Goal: Transaction & Acquisition: Purchase product/service

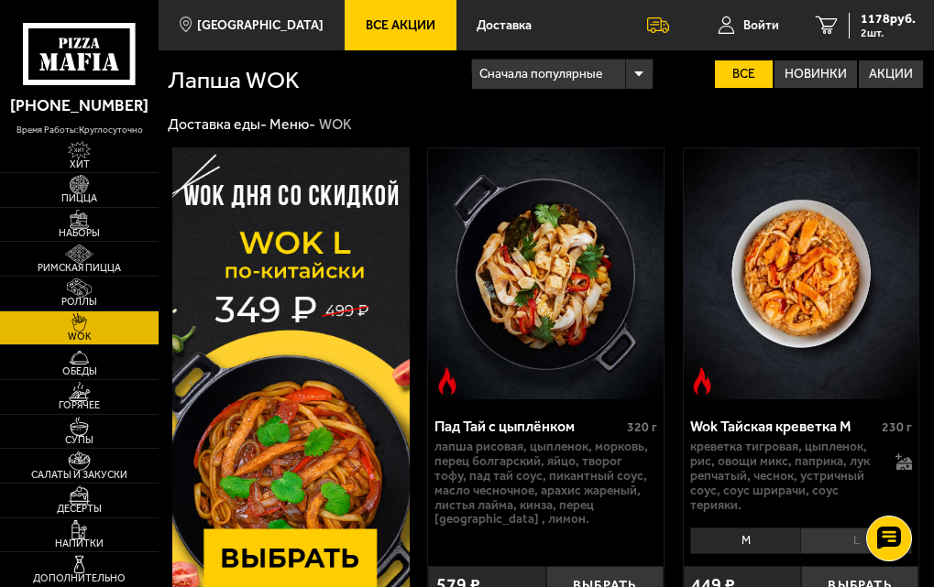
scroll to position [92, 0]
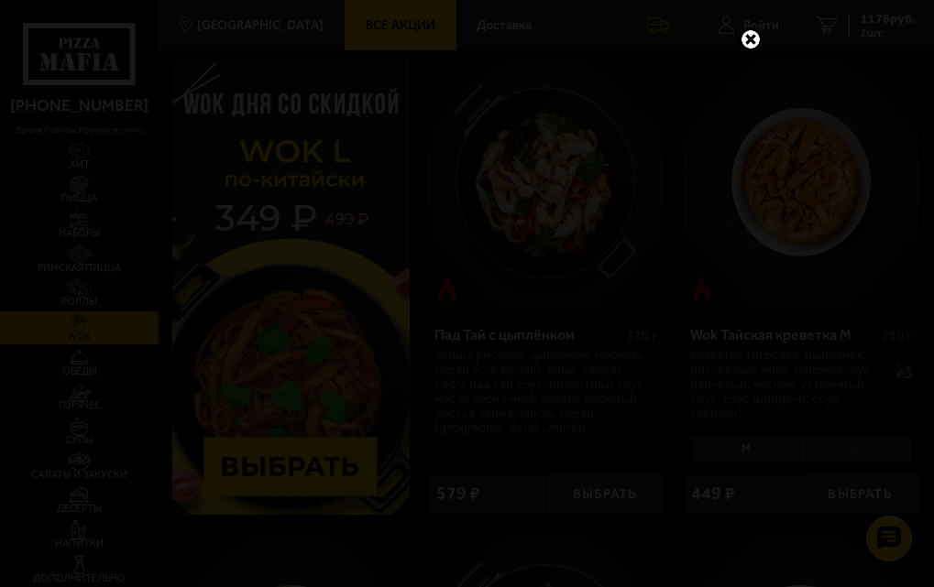
drag, startPoint x: 748, startPoint y: 38, endPoint x: 626, endPoint y: 28, distance: 122.3
click at [748, 38] on link at bounding box center [751, 39] width 24 height 24
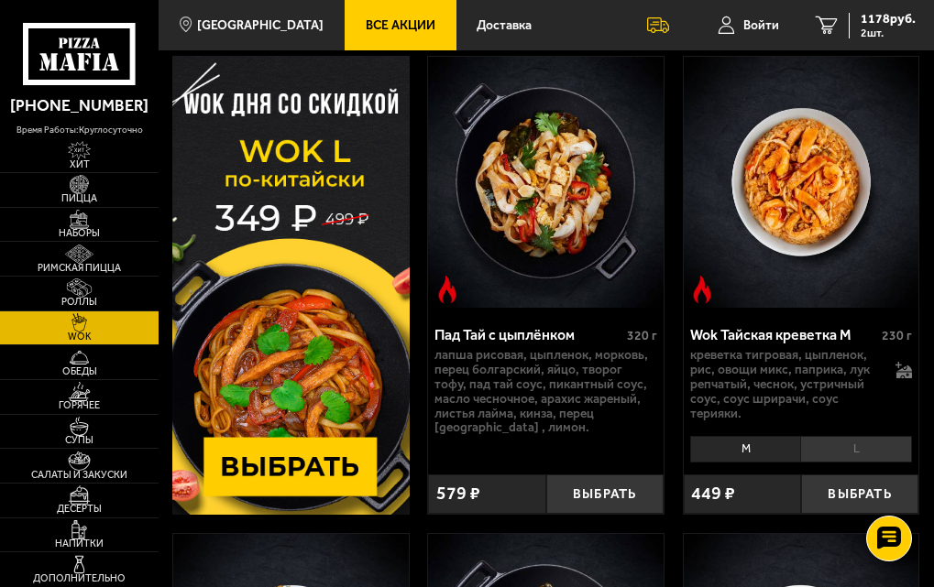
click at [390, 33] on link "Все Акции" at bounding box center [401, 25] width 112 height 50
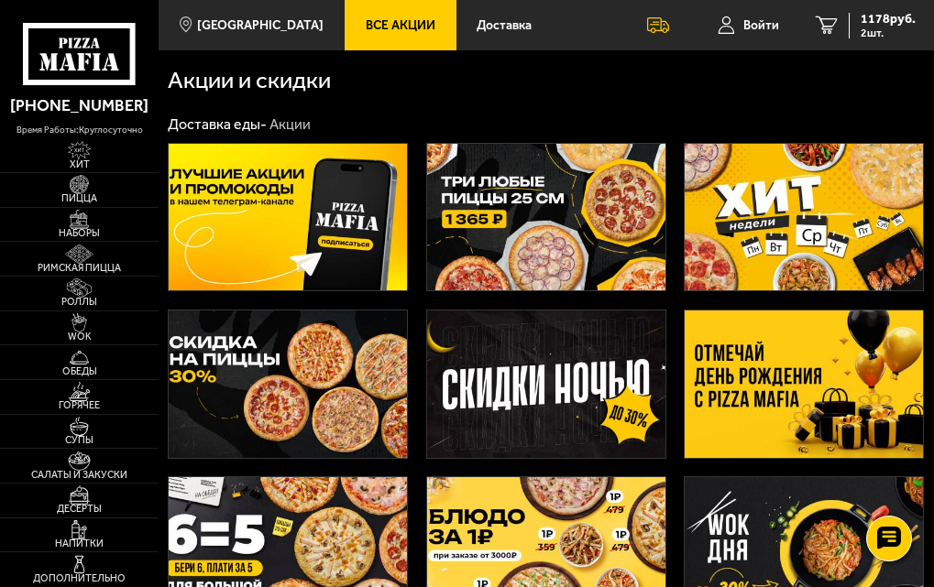
click at [532, 383] on img at bounding box center [546, 384] width 238 height 147
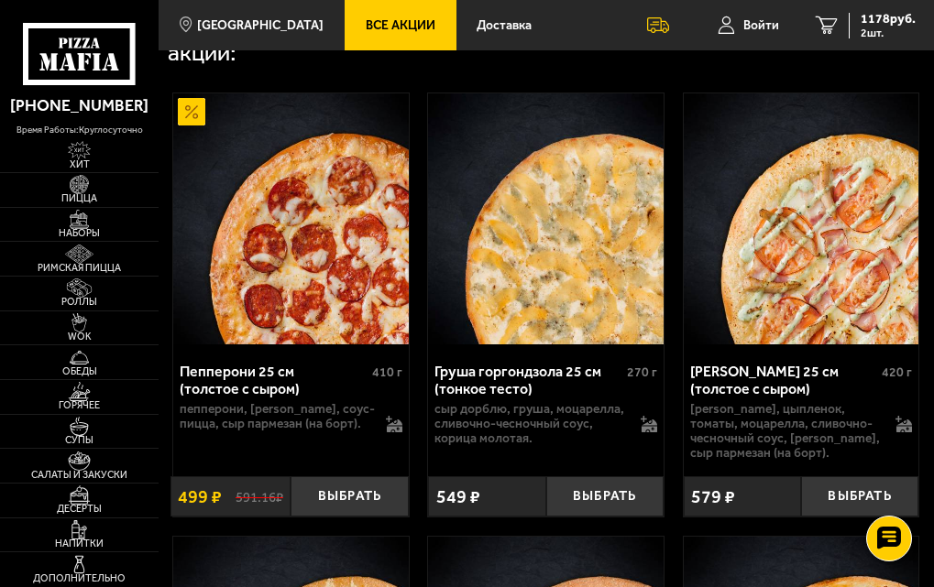
scroll to position [733, 0]
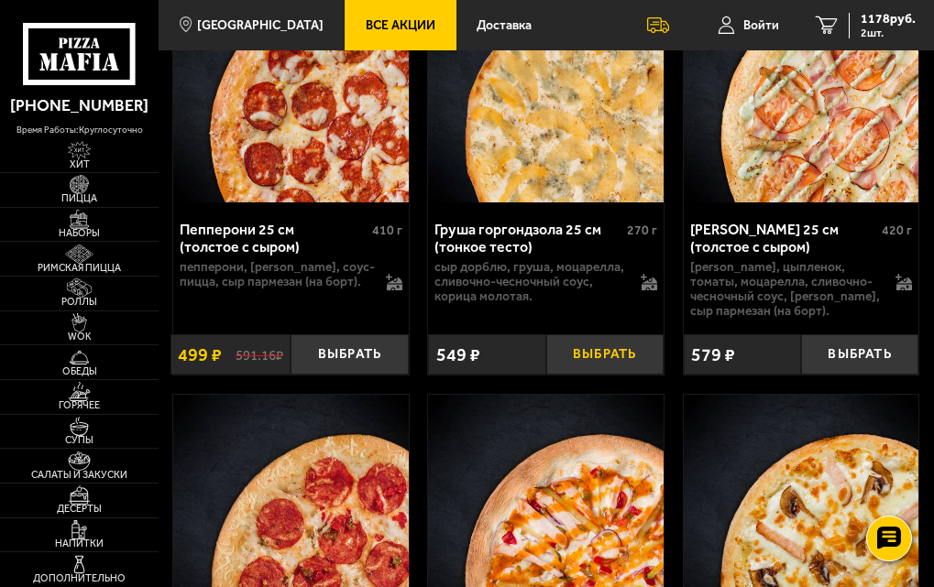
click at [597, 367] on button "Выбрать" at bounding box center [604, 354] width 117 height 40
click at [877, 25] on span "1767 руб." at bounding box center [887, 19] width 55 height 13
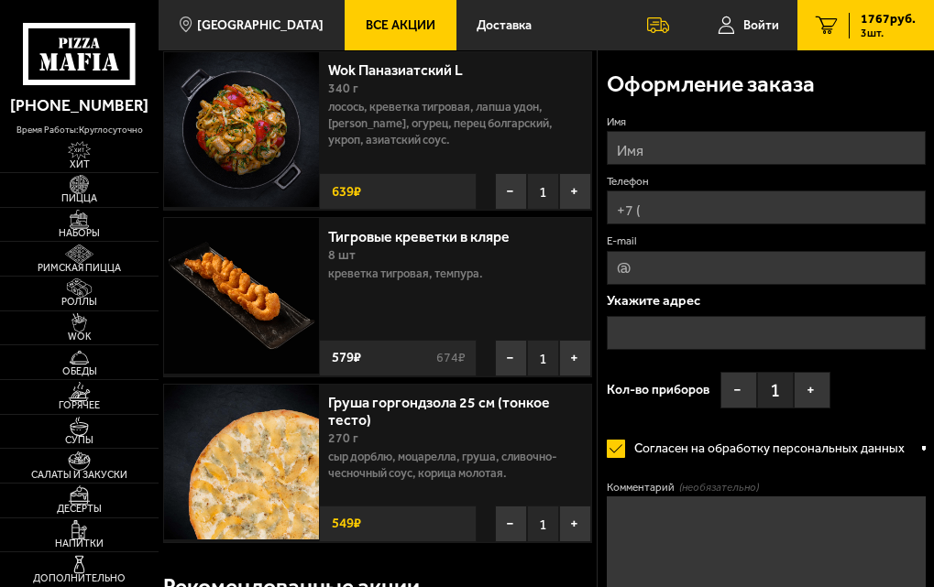
scroll to position [92, 0]
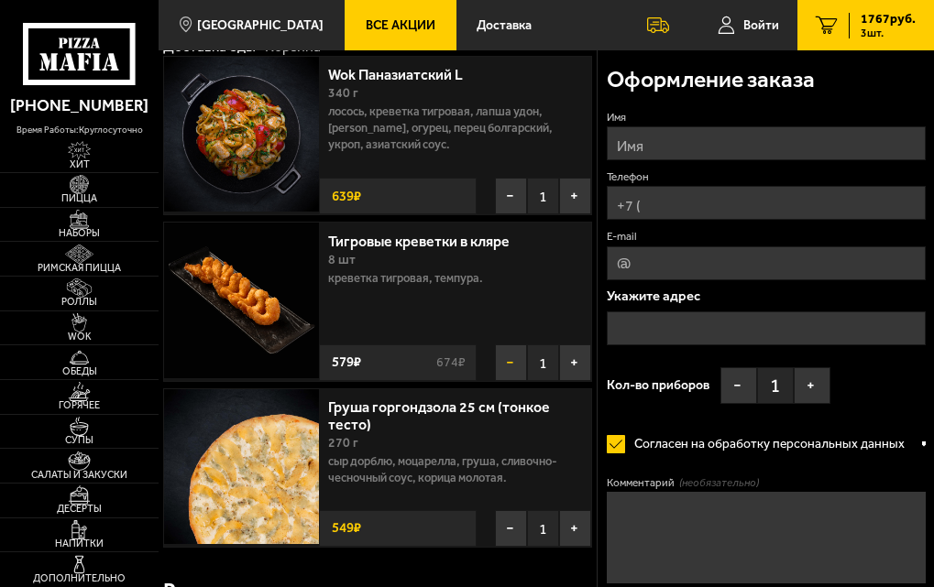
click at [509, 361] on button "−" at bounding box center [511, 363] width 32 height 37
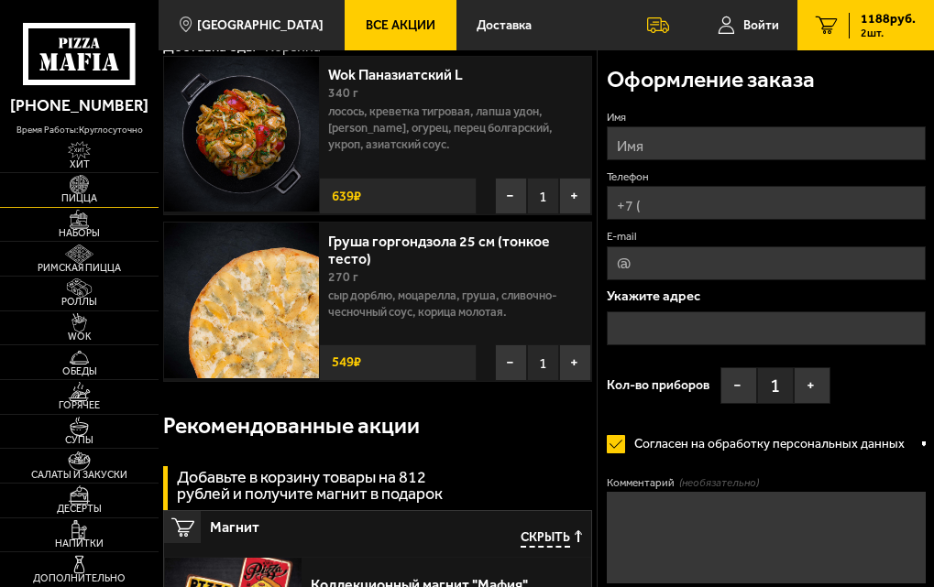
click at [70, 190] on img at bounding box center [79, 184] width 38 height 19
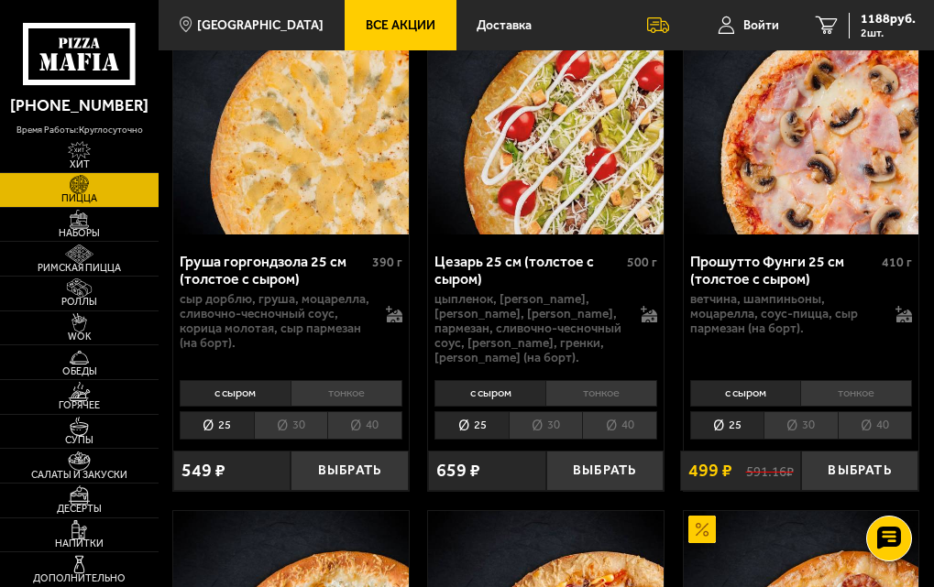
scroll to position [2841, 0]
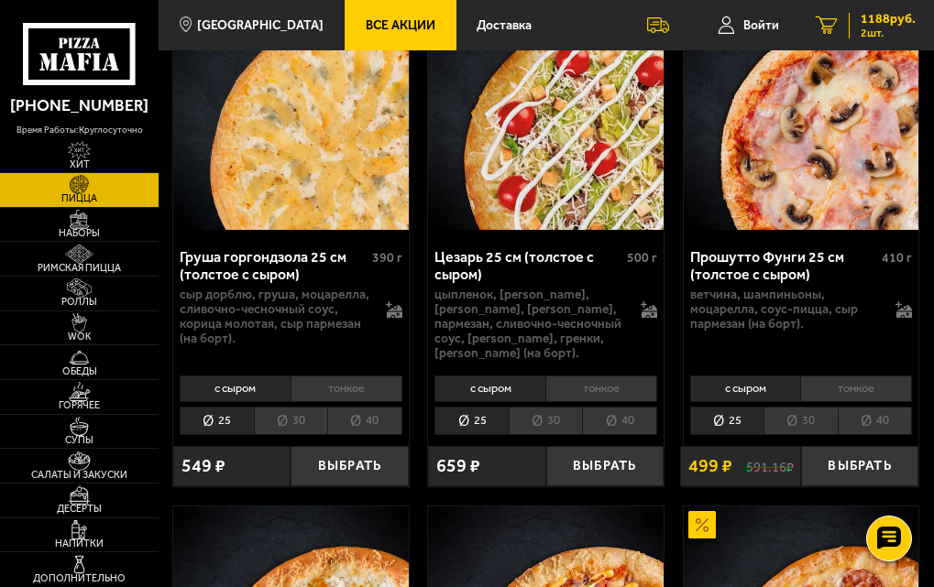
click at [887, 13] on span "1188 руб." at bounding box center [887, 19] width 55 height 13
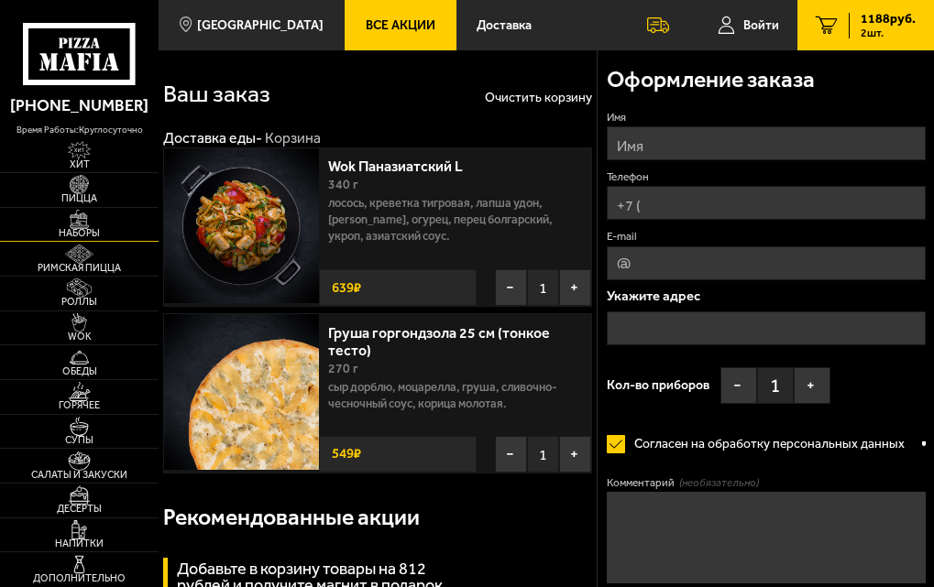
click at [102, 236] on span "Наборы" at bounding box center [79, 234] width 159 height 10
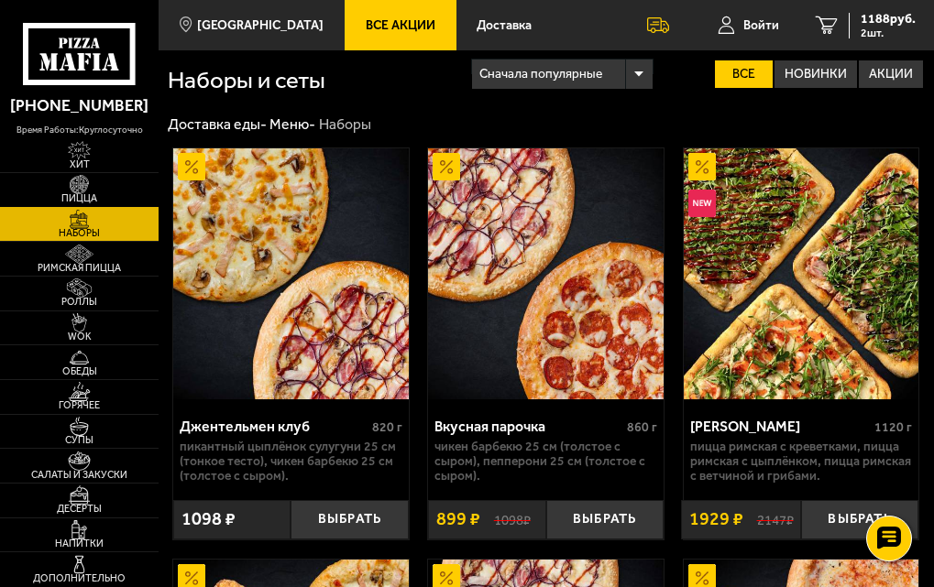
click at [82, 190] on img at bounding box center [79, 184] width 38 height 19
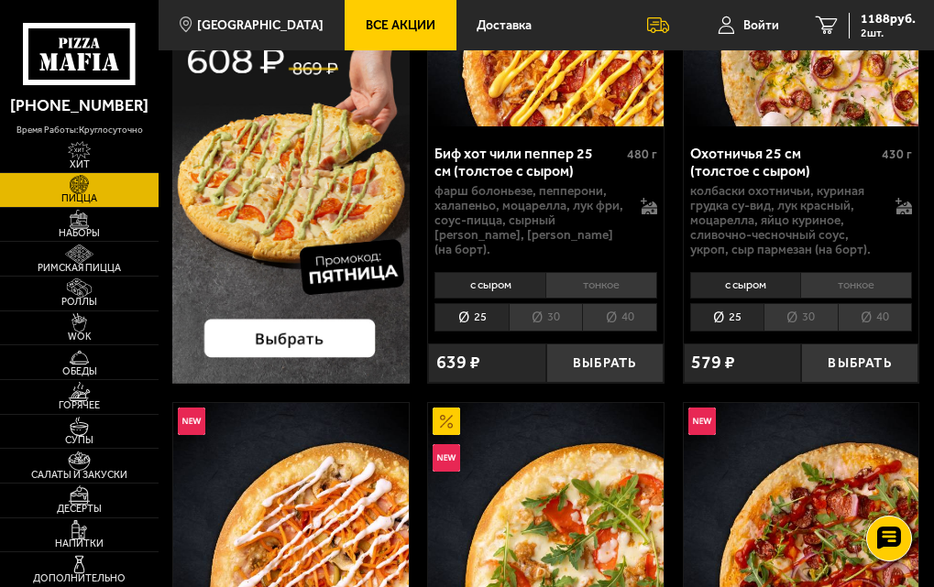
scroll to position [275, 0]
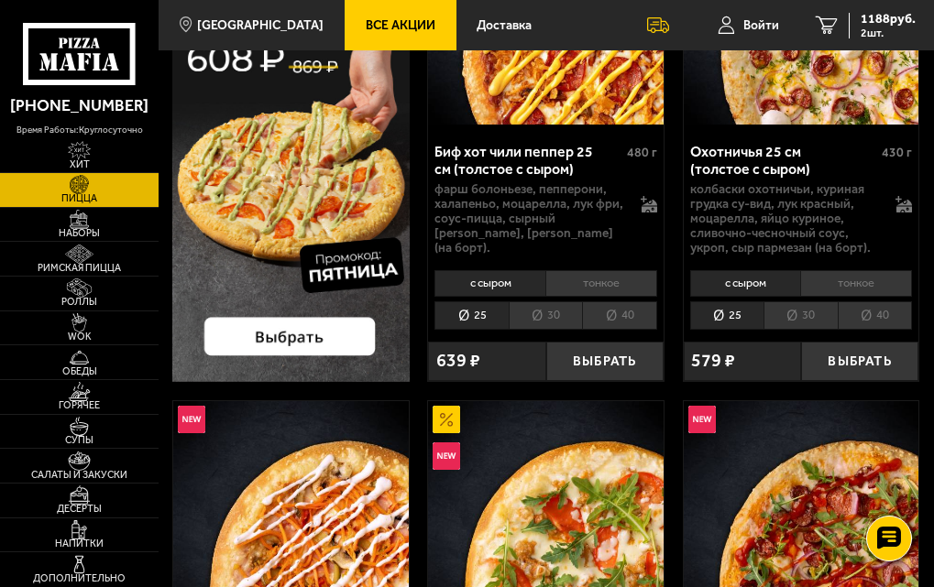
click at [366, 30] on span "Все Акции" at bounding box center [401, 25] width 70 height 13
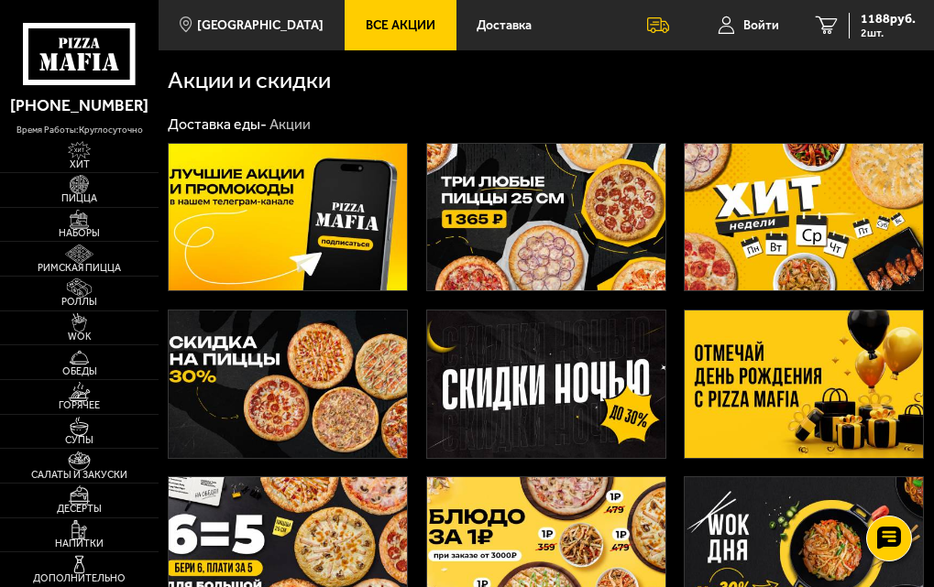
click at [557, 386] on img at bounding box center [546, 384] width 238 height 147
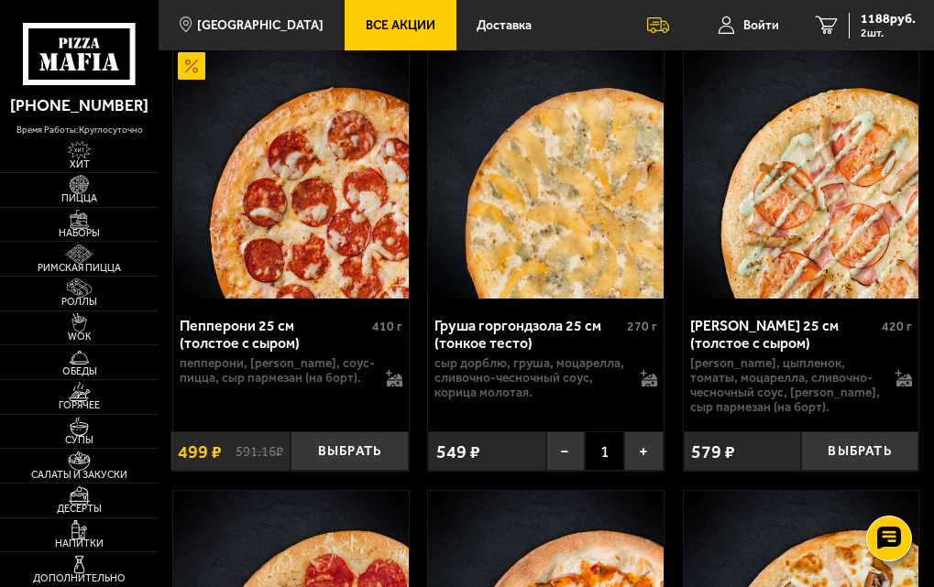
scroll to position [916, 0]
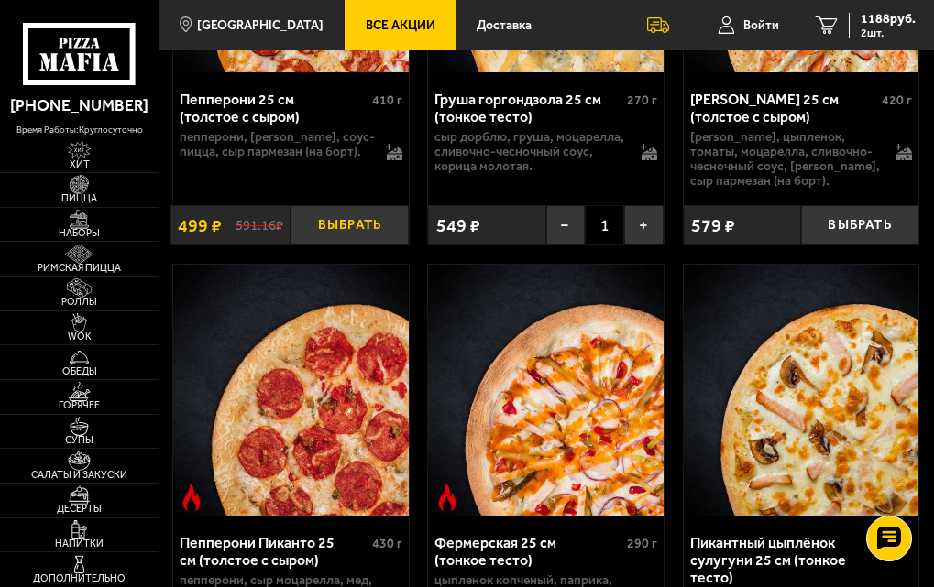
click at [359, 215] on button "Выбрать" at bounding box center [348, 225] width 117 height 40
click at [330, 229] on button "−" at bounding box center [313, 225] width 38 height 40
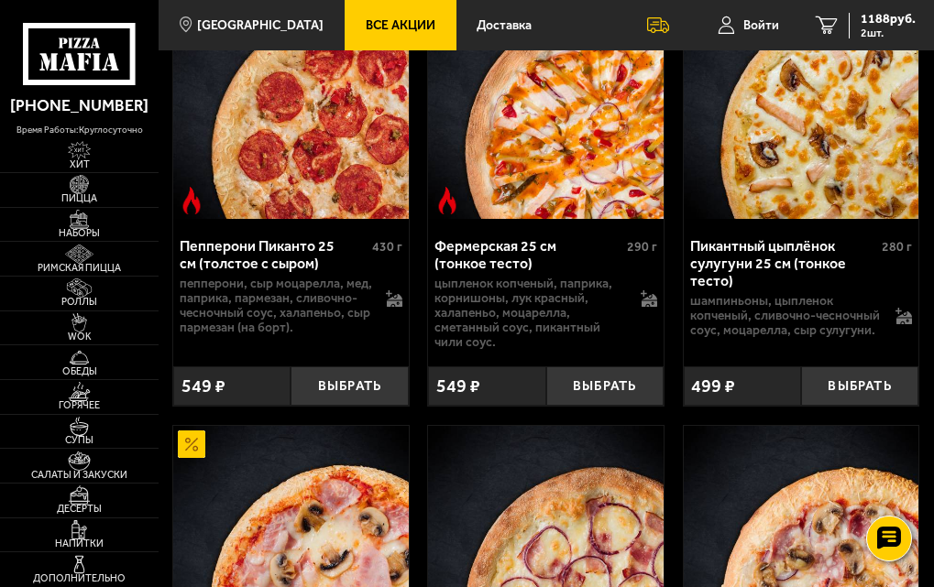
scroll to position [1375, 0]
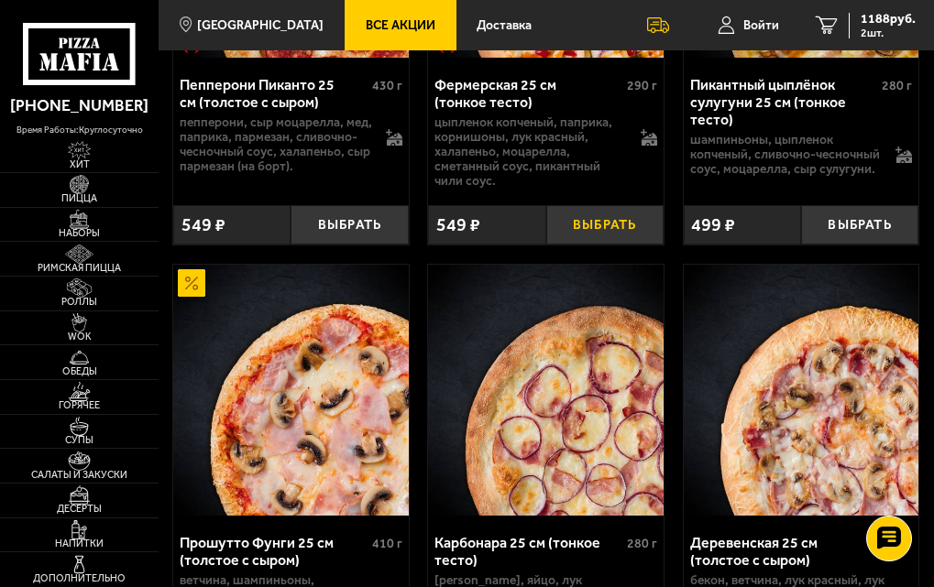
click at [597, 246] on button "Выбрать" at bounding box center [604, 225] width 117 height 40
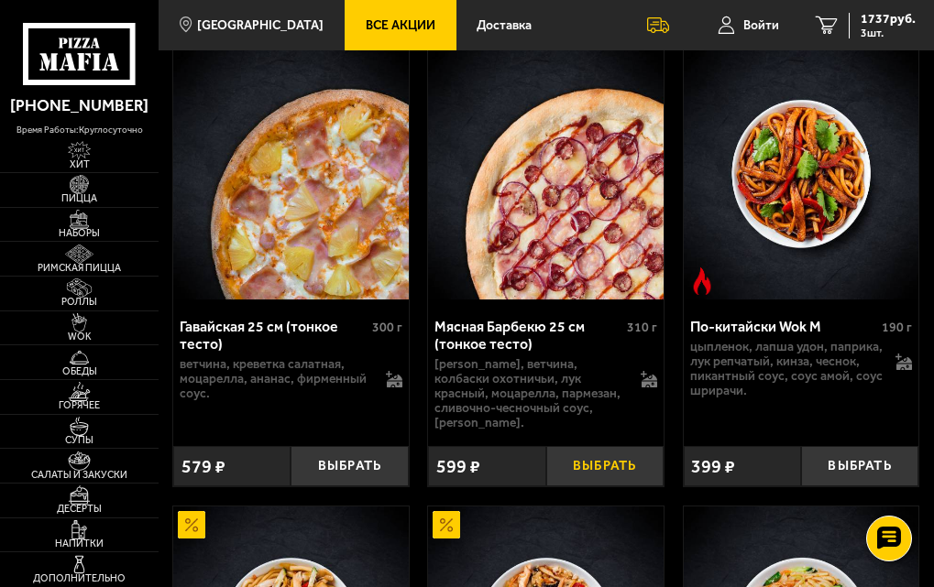
scroll to position [2108, 0]
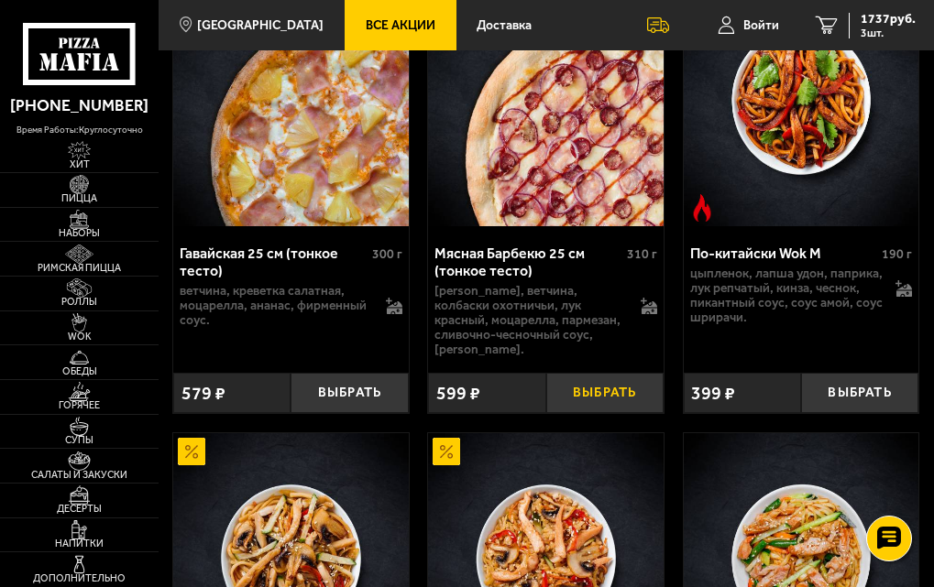
click at [583, 377] on button "Выбрать" at bounding box center [604, 393] width 117 height 40
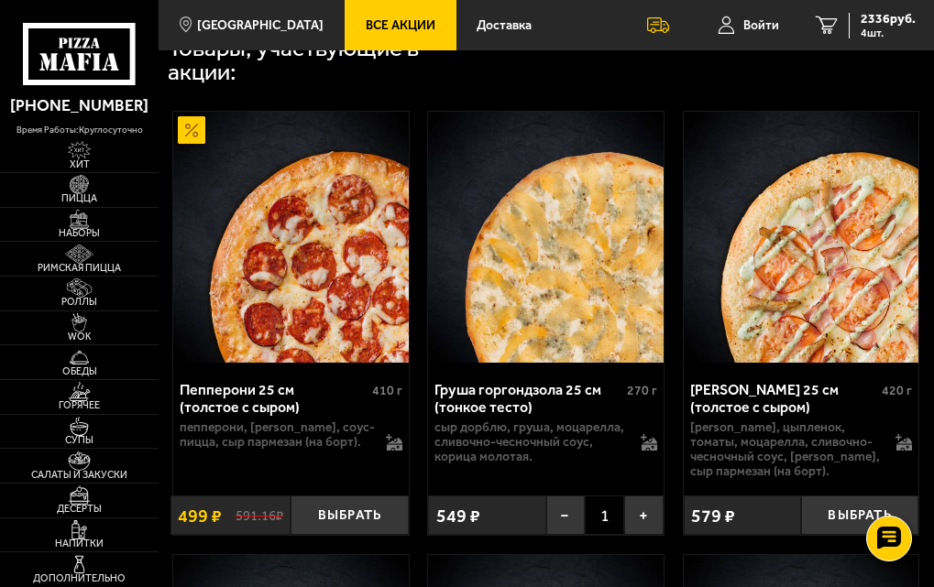
scroll to position [641, 0]
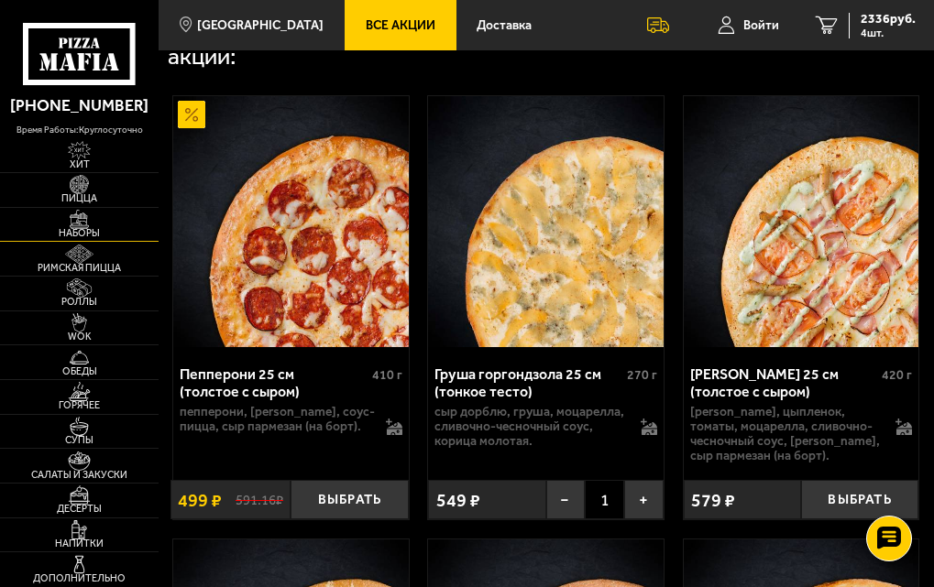
click at [89, 214] on img at bounding box center [79, 219] width 38 height 19
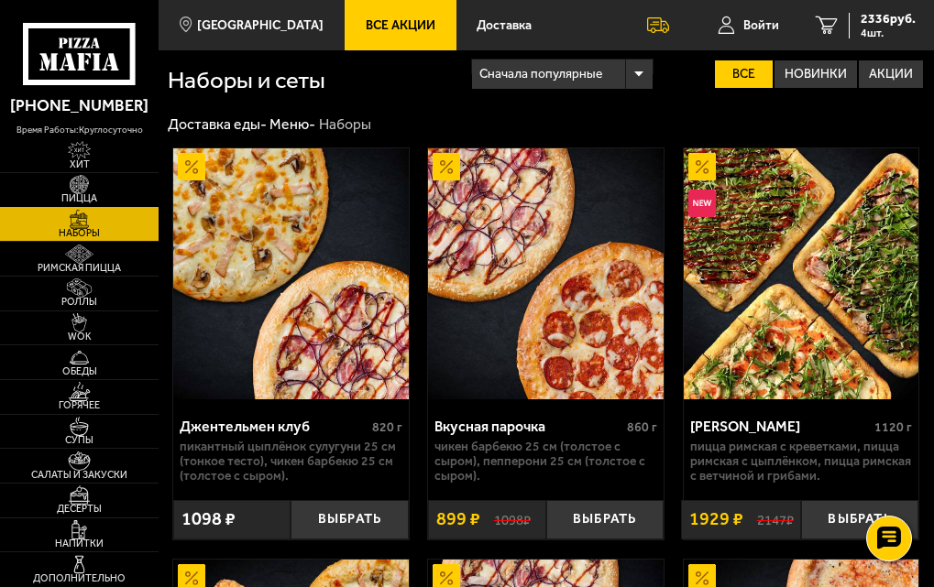
click at [71, 180] on img at bounding box center [79, 184] width 38 height 19
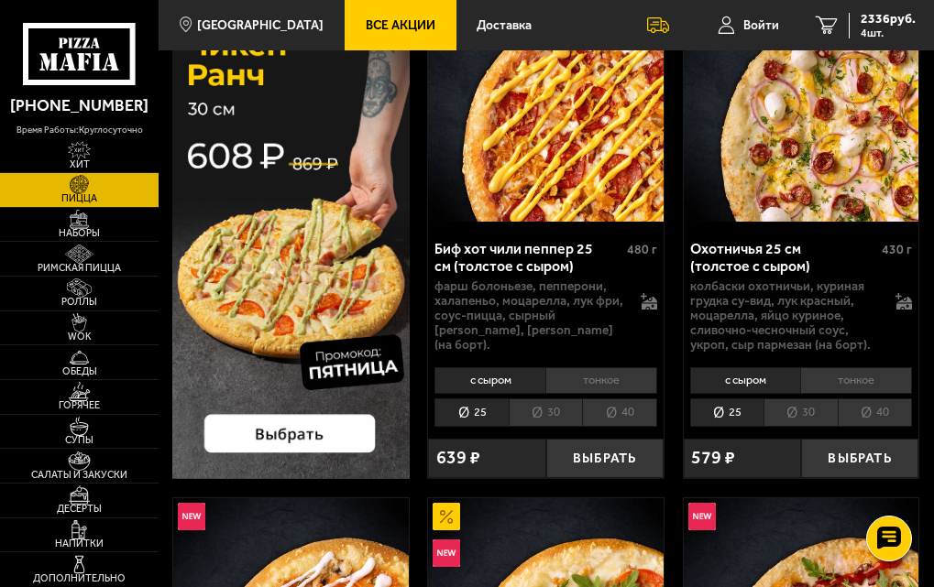
scroll to position [92, 0]
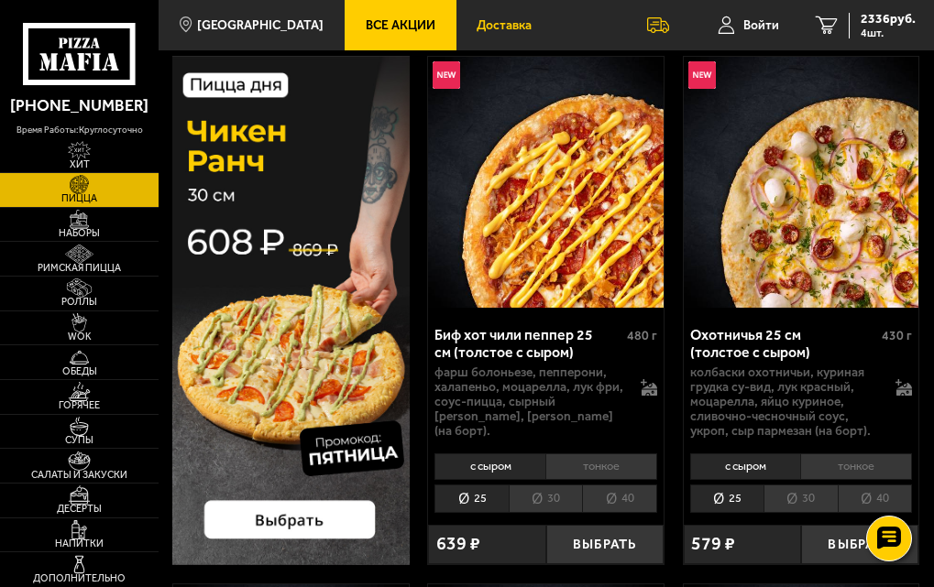
click at [488, 25] on span "Доставка" at bounding box center [504, 25] width 55 height 13
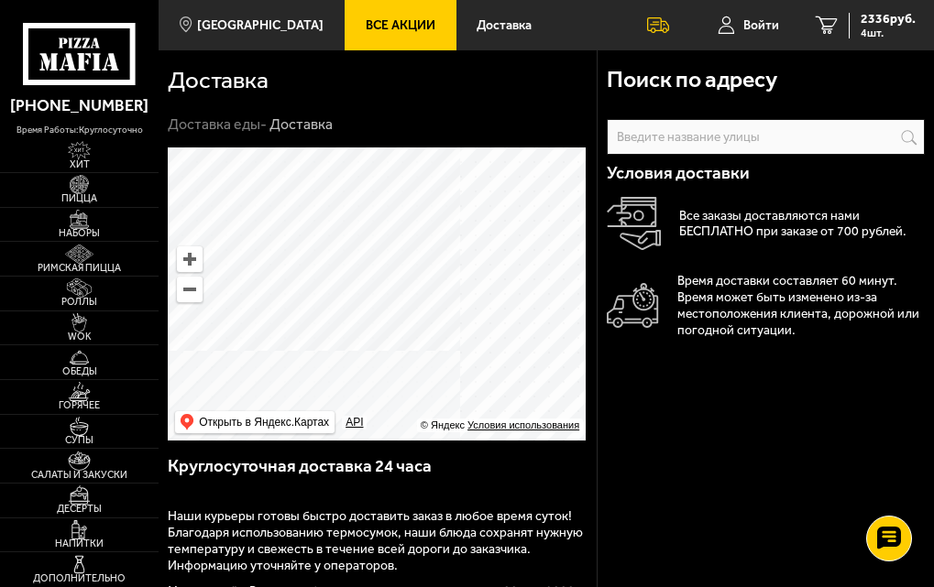
click at [389, 37] on link "Все Акции" at bounding box center [401, 25] width 112 height 50
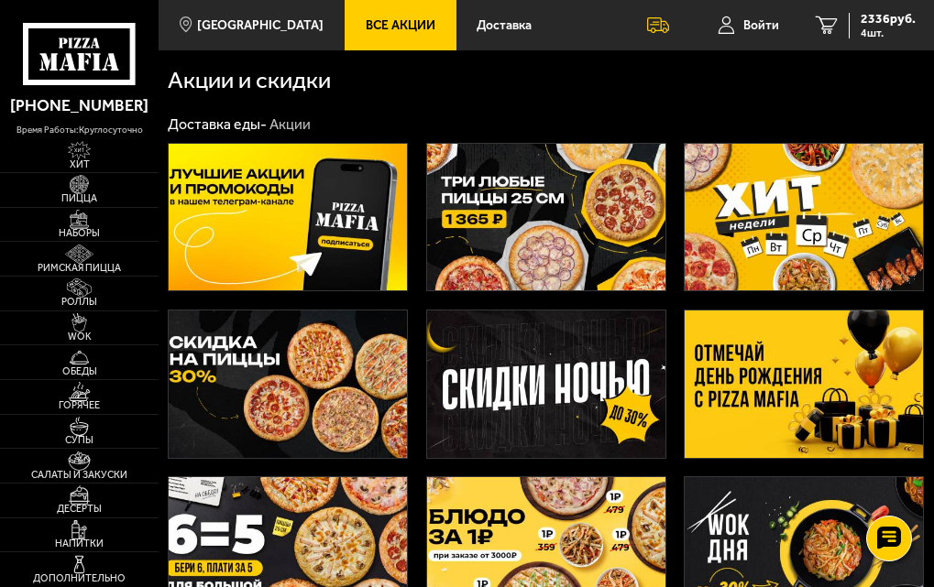
click at [443, 375] on img at bounding box center [546, 384] width 238 height 147
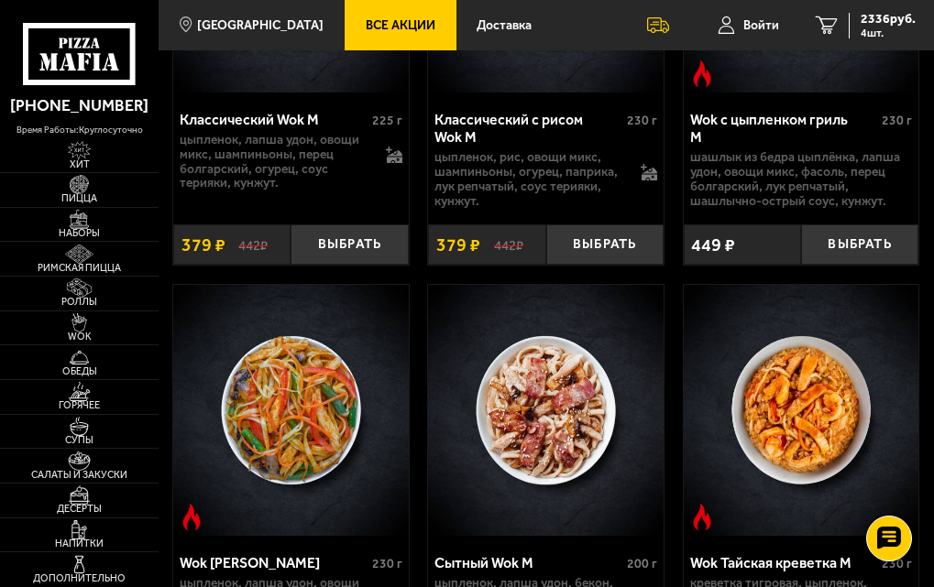
scroll to position [3024, 0]
